Goal: Task Accomplishment & Management: Use online tool/utility

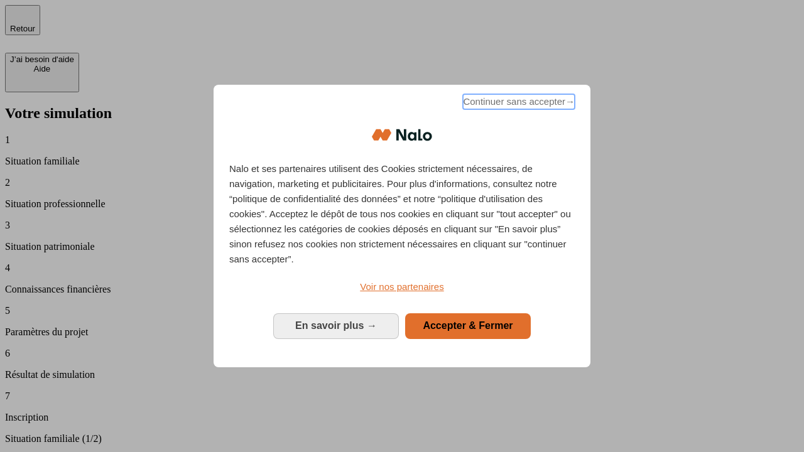
click at [517, 104] on span "Continuer sans accepter →" at bounding box center [519, 101] width 112 height 15
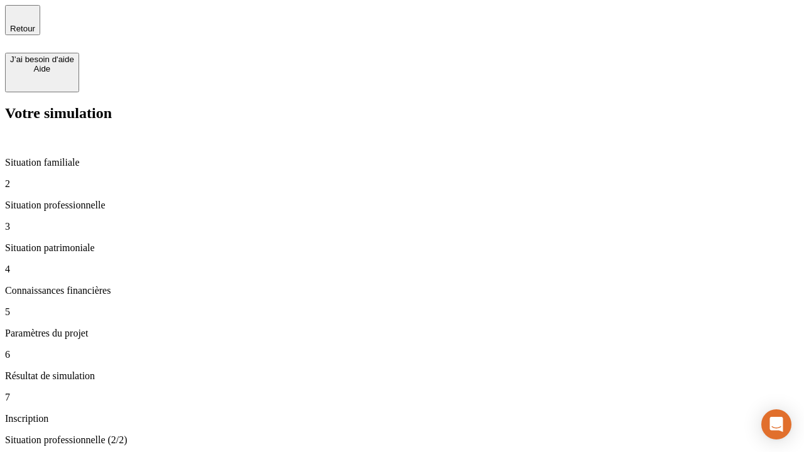
type input "30 000"
type input "0"
type input "1 000"
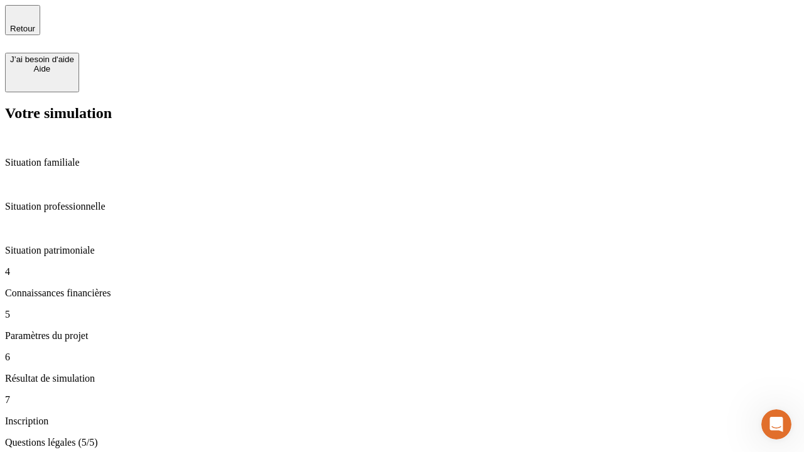
type input "40"
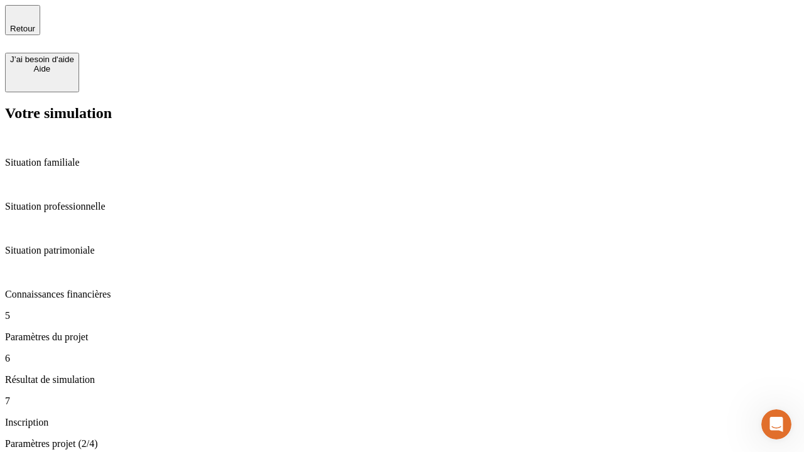
type input "64"
type input "200 000"
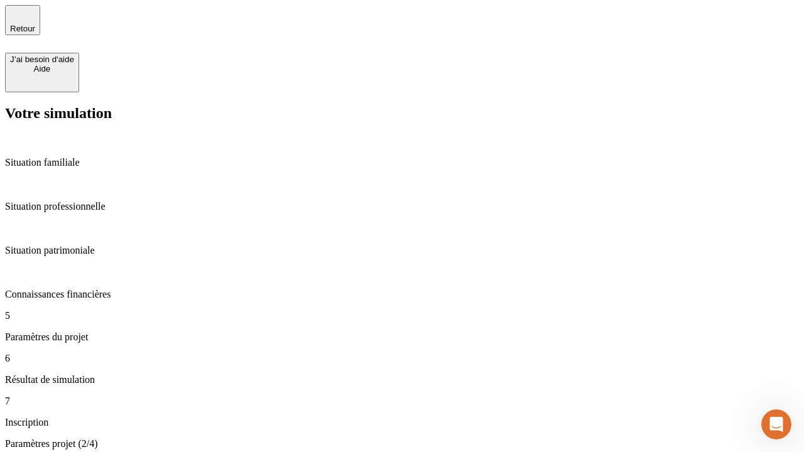
type input "640"
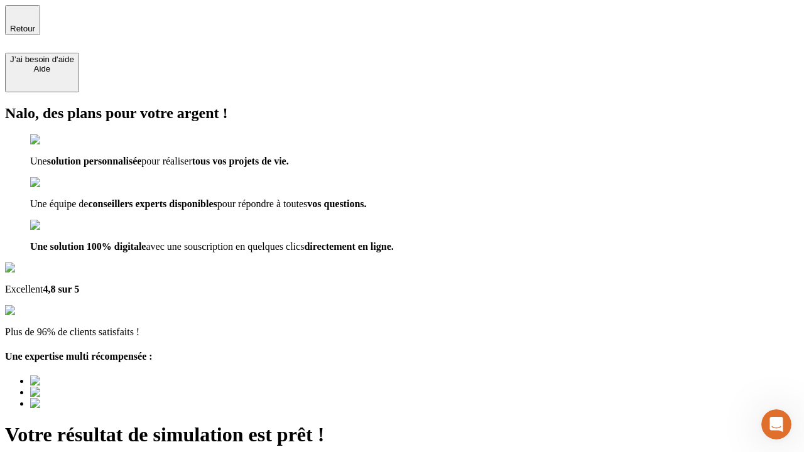
type input "[EMAIL_ADDRESS][DOMAIN_NAME]"
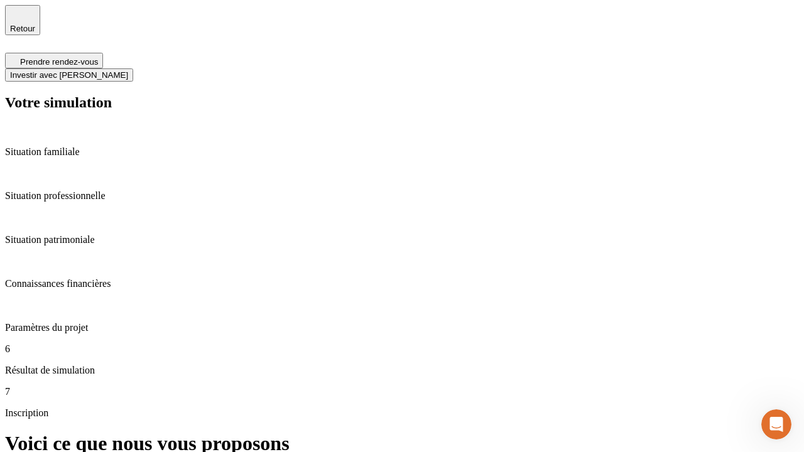
click at [128, 70] on span "Investir avec [PERSON_NAME]" at bounding box center [69, 74] width 118 height 9
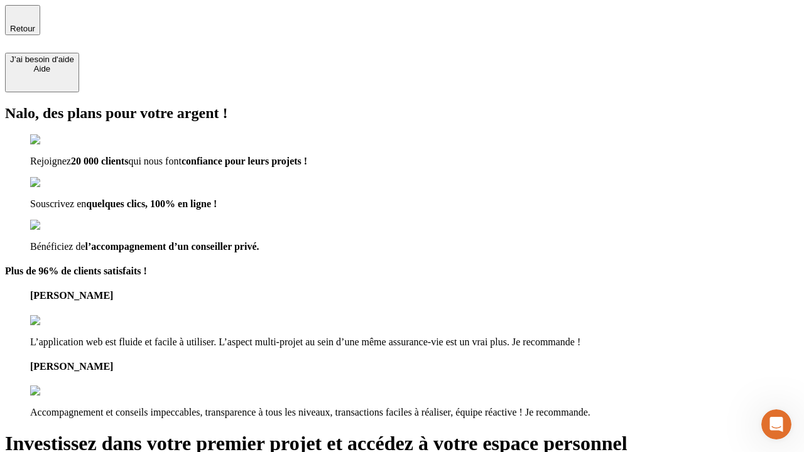
type input "[EMAIL_ADDRESS][DOMAIN_NAME]"
